Goal: Subscribe to service/newsletter

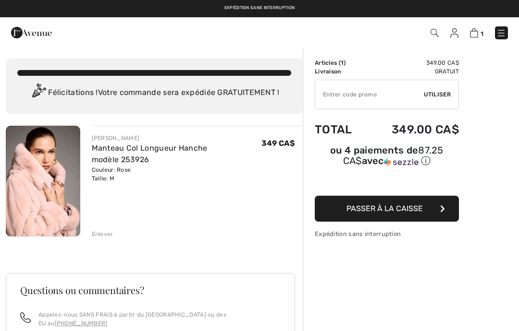
click at [514, 38] on div "1 Commander" at bounding box center [366, 33] width 298 height 20
click at [504, 33] on img at bounding box center [501, 33] width 10 height 10
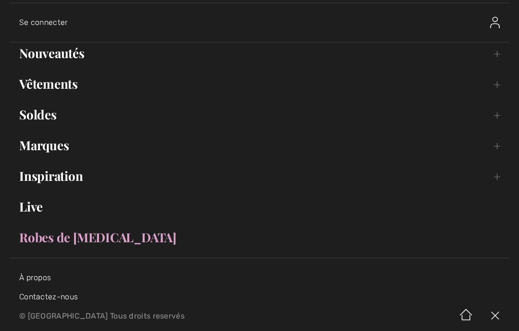
scroll to position [6, 0]
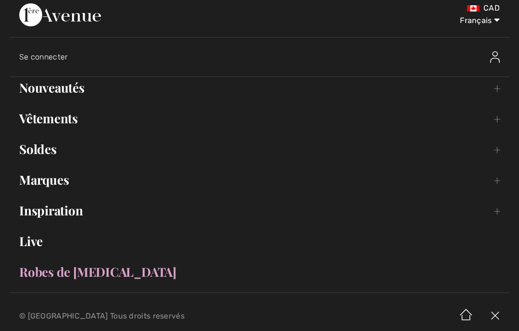
click at [71, 184] on link "Marques Open submenu" at bounding box center [259, 180] width 499 height 21
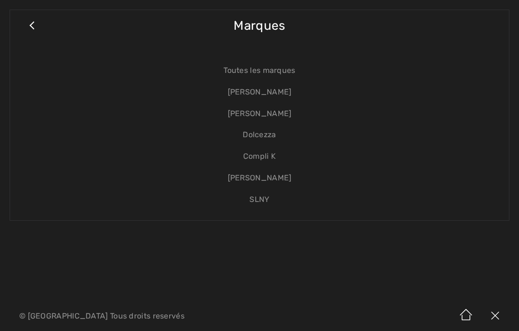
click at [288, 87] on link "[PERSON_NAME]" at bounding box center [259, 93] width 479 height 22
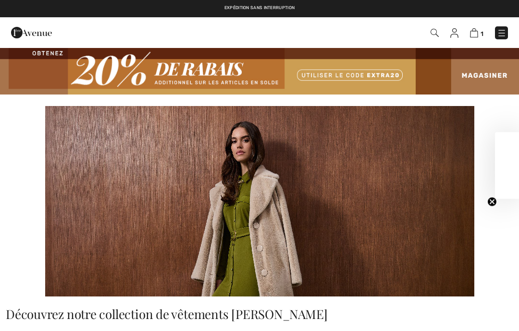
checkbox input "true"
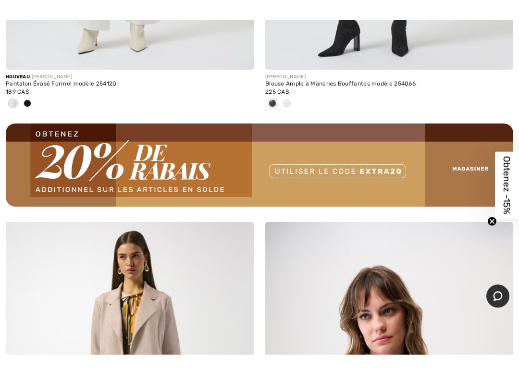
scroll to position [5375, 0]
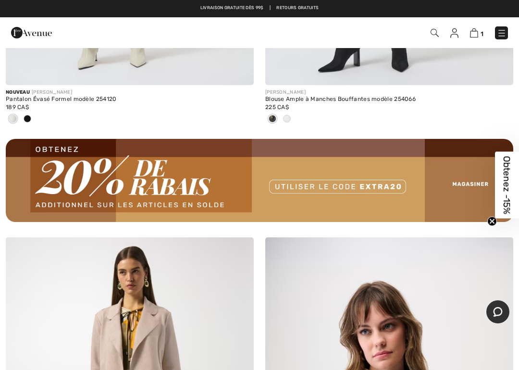
click at [517, 179] on span "Obtenez -15%" at bounding box center [507, 185] width 24 height 67
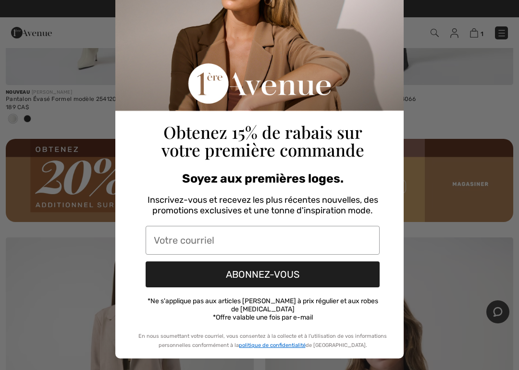
scroll to position [76, 0]
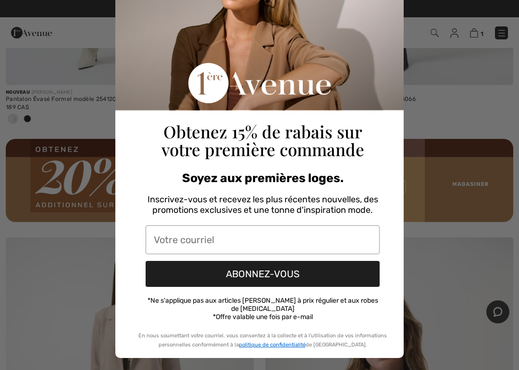
click at [251, 245] on input "Votre courriel" at bounding box center [263, 239] width 234 height 29
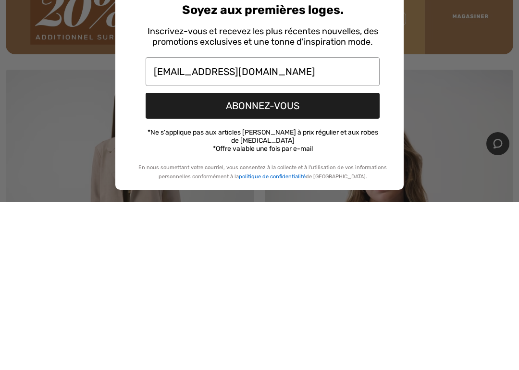
type input "lyselemaire@videotron.ca"
click at [333, 261] on button "ABONNEZ-VOUS" at bounding box center [263, 274] width 234 height 26
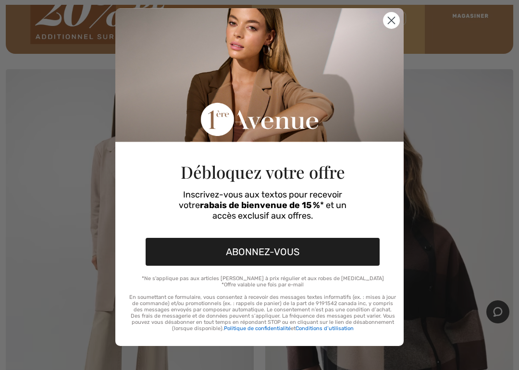
scroll to position [20, 0]
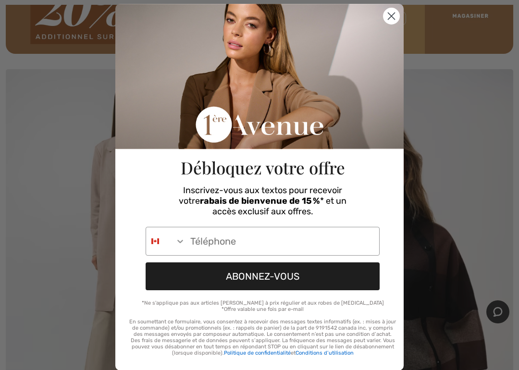
click at [276, 241] on input "Phone Number" at bounding box center [282, 241] width 194 height 28
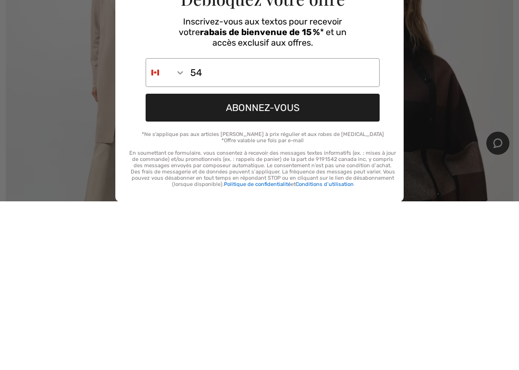
type input "5"
type input "514-808-6875"
click at [295, 262] on button "ABONNEZ-VOUS" at bounding box center [263, 276] width 234 height 28
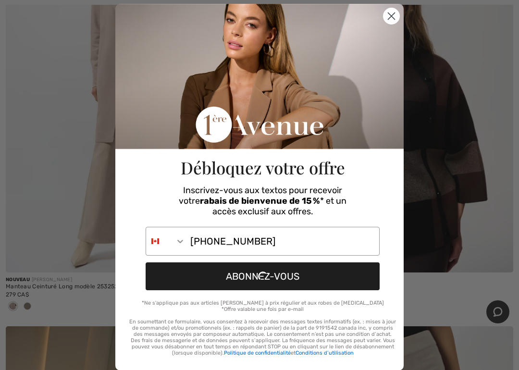
scroll to position [0, 0]
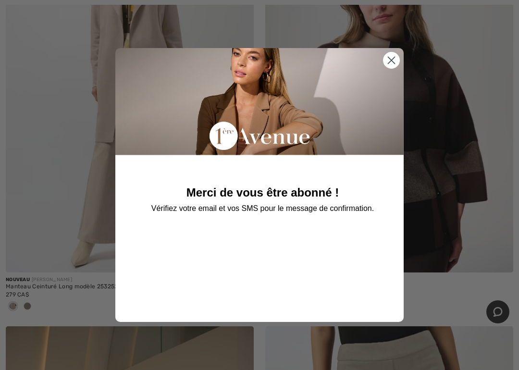
click at [395, 60] on circle "Close dialog" at bounding box center [391, 60] width 16 height 16
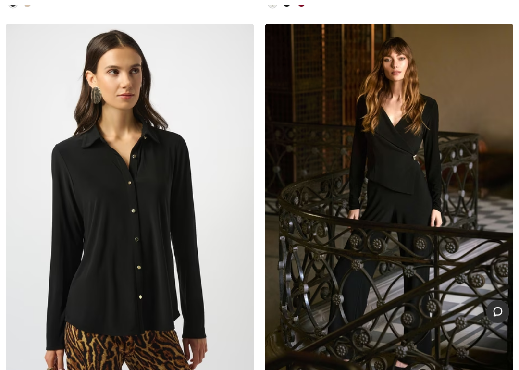
scroll to position [7274, 0]
